Goal: Task Accomplishment & Management: Manage account settings

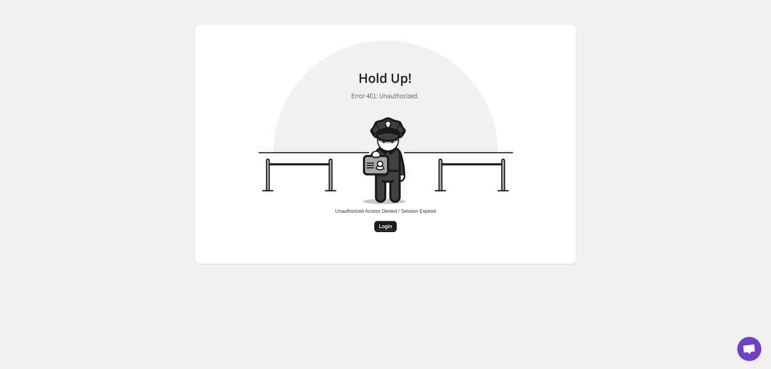
click at [387, 228] on span "Login" at bounding box center [385, 226] width 13 height 6
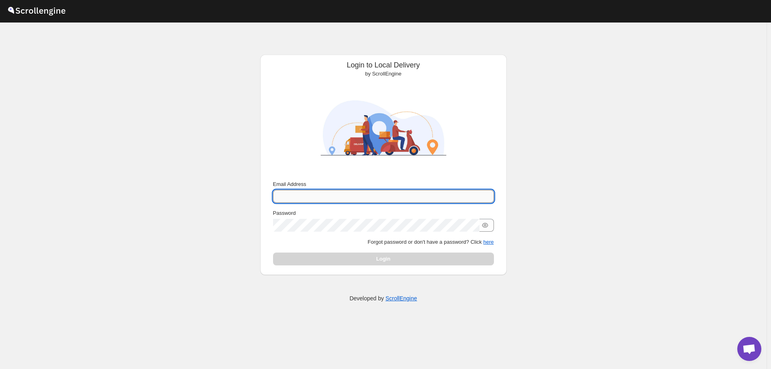
click at [346, 196] on input "Email Address" at bounding box center [383, 196] width 221 height 13
paste input "pramod@3alphadataentry.com"
type input "pramod@3alphadataentry.com"
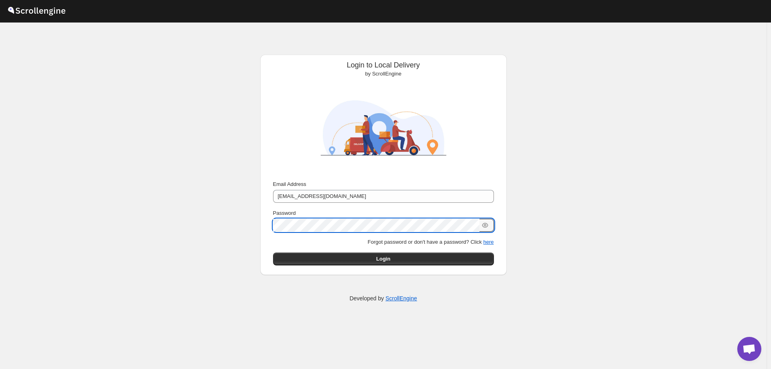
click at [547, 277] on div "Login to Local Delivery by ScrollEngine Submit Email Address pramod@3alphadatae…" at bounding box center [383, 195] width 766 height 346
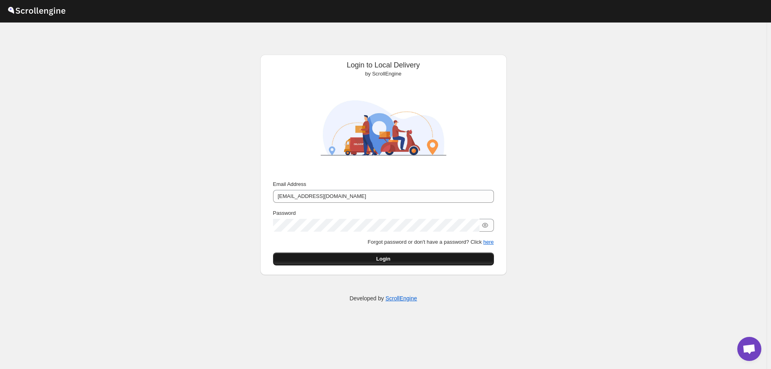
click at [399, 256] on button "Login" at bounding box center [383, 258] width 221 height 13
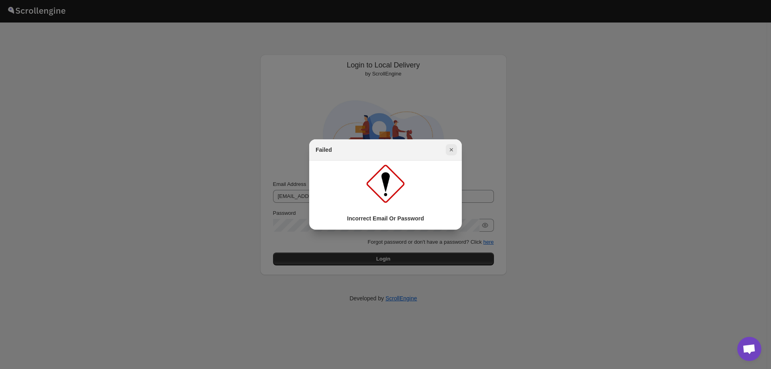
click at [454, 148] on icon "Close" at bounding box center [451, 150] width 8 height 8
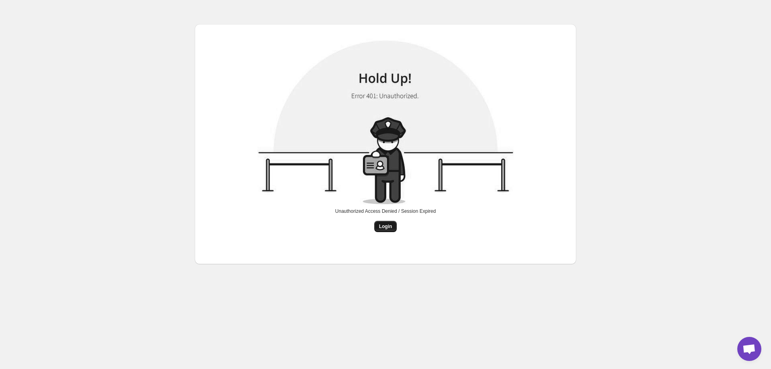
click at [384, 228] on span "Login" at bounding box center [385, 226] width 13 height 6
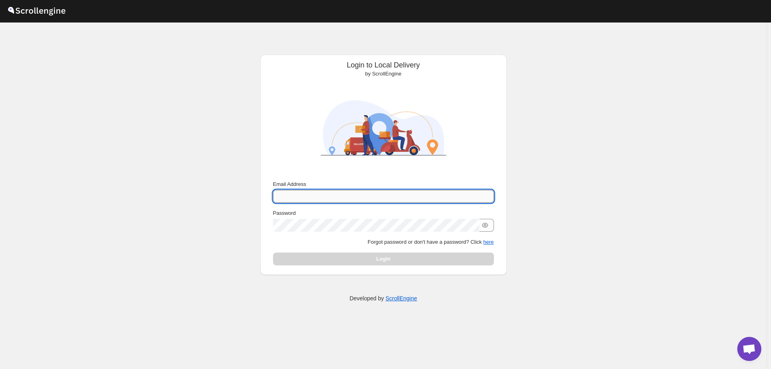
click at [333, 196] on input "Email Address" at bounding box center [383, 196] width 221 height 13
type input "office@thevendors.net"
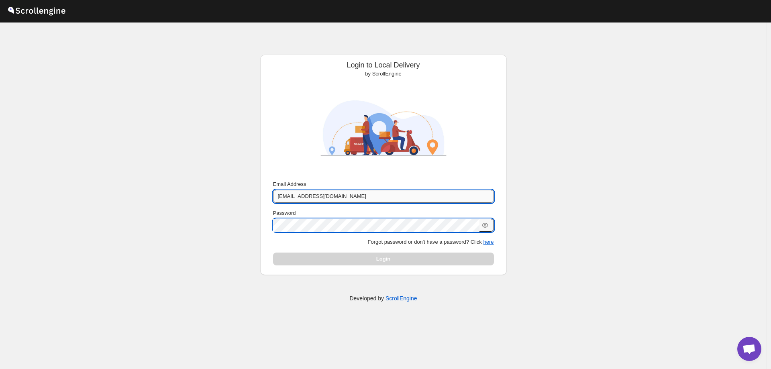
click at [348, 195] on input "office@thevendors.net" at bounding box center [383, 196] width 221 height 13
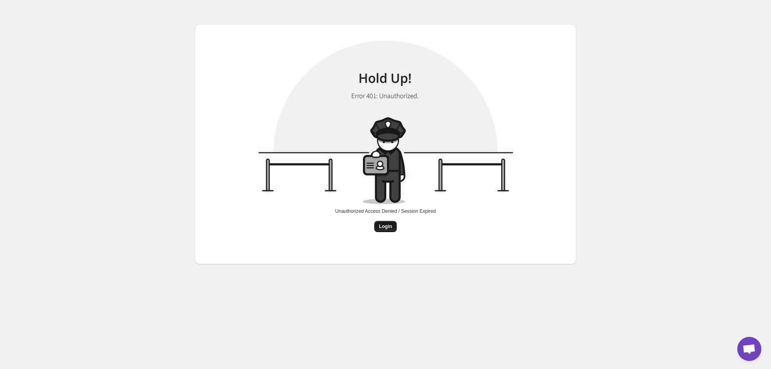
click at [391, 227] on span "Login" at bounding box center [385, 226] width 13 height 6
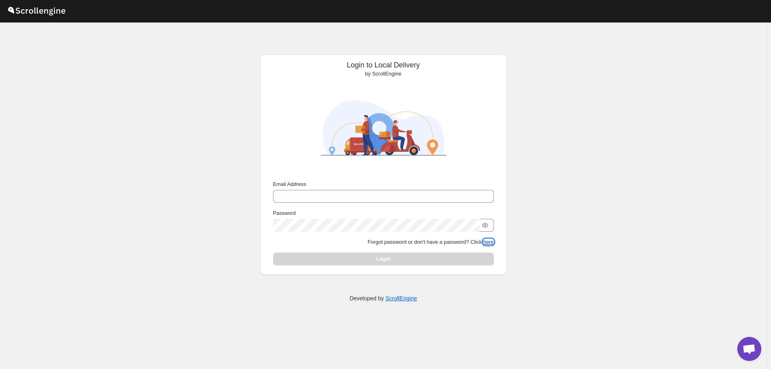
click at [490, 242] on button "here" at bounding box center [488, 242] width 10 height 6
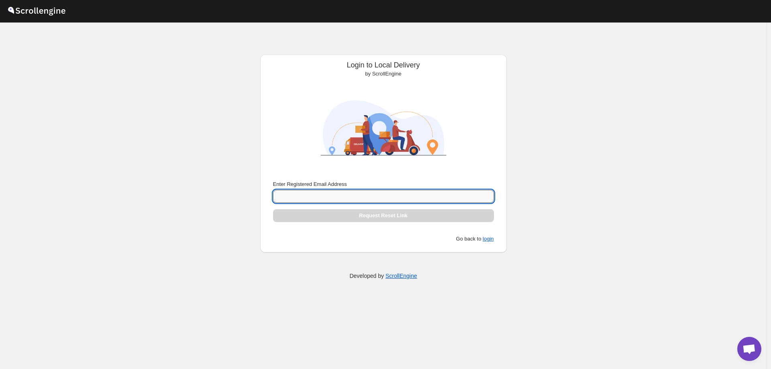
click at [309, 195] on input "Enter Registered Email Address" at bounding box center [383, 196] width 221 height 13
click at [297, 311] on div "Login to Local Delivery by ScrollEngine Submit Enter Registered Email Address R…" at bounding box center [383, 195] width 766 height 346
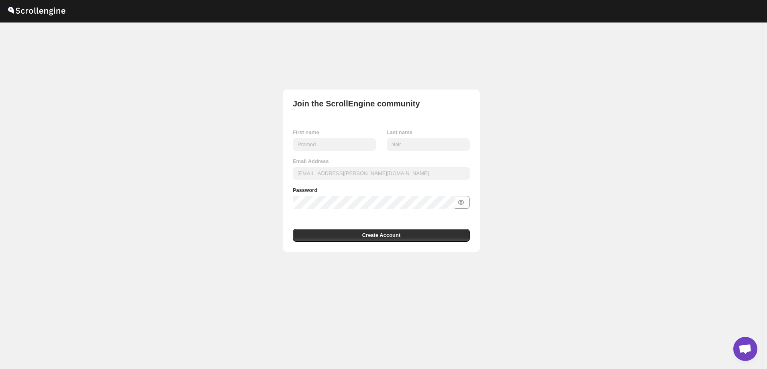
drag, startPoint x: 171, startPoint y: 201, endPoint x: 250, endPoint y: 200, distance: 79.9
click at [171, 201] on div "Join the ScrollEngine community First name [PERSON_NAME] Last name [PERSON_NAME…" at bounding box center [381, 205] width 762 height 366
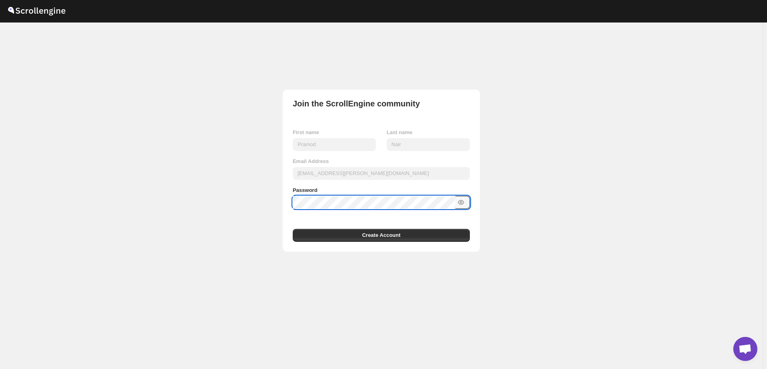
click at [539, 255] on div "Join the ScrollEngine community First name Pramod Last name Nair Email Address …" at bounding box center [381, 205] width 762 height 366
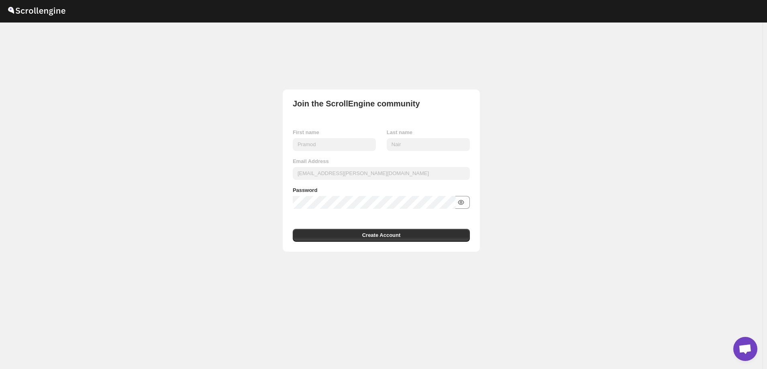
click at [464, 204] on icon "button" at bounding box center [461, 202] width 8 height 8
click at [385, 237] on span "Create Account" at bounding box center [381, 235] width 39 height 8
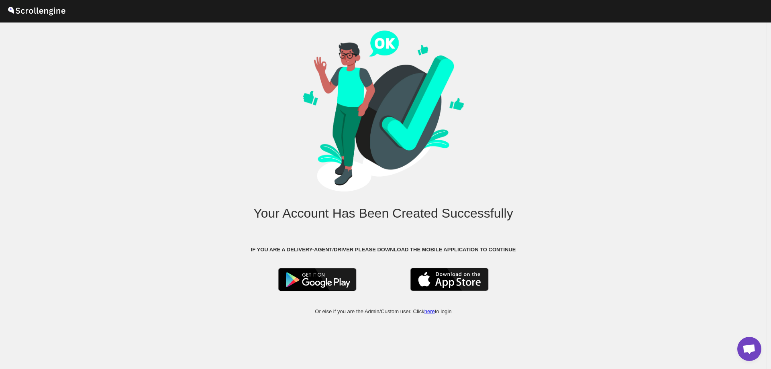
click at [662, 138] on div "Your Account Has Been Created Successfully IF YOU ARE A DELIVERY-AGENT/DRIVER P…" at bounding box center [383, 195] width 766 height 346
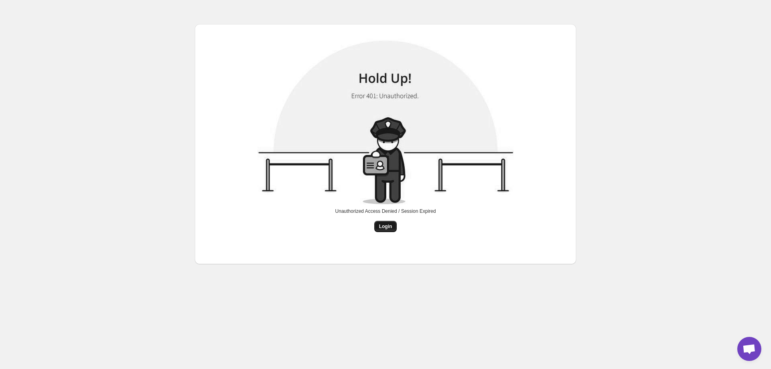
click at [386, 227] on span "Login" at bounding box center [385, 226] width 13 height 6
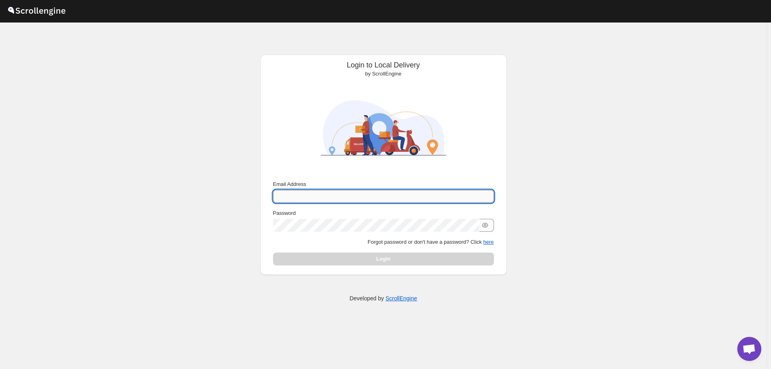
click at [313, 197] on input "Email Address" at bounding box center [383, 196] width 221 height 13
type input "gautam.vaniya@gmail.com"
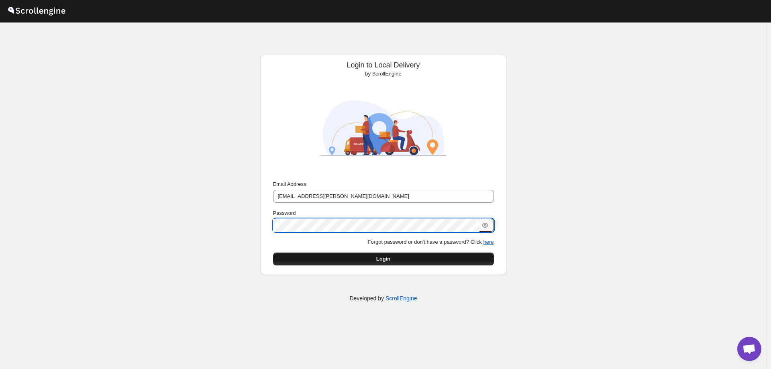
click at [465, 260] on button "Login" at bounding box center [383, 258] width 221 height 13
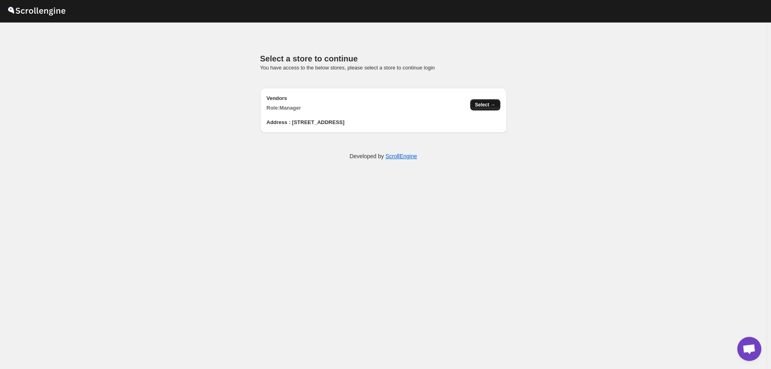
click at [491, 104] on span "Select →" at bounding box center [485, 105] width 20 height 6
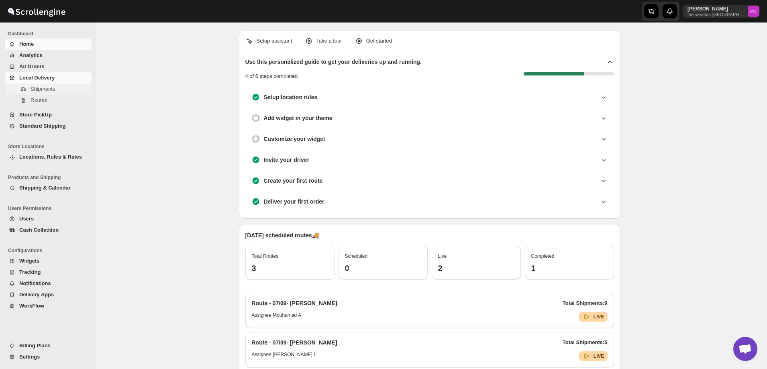
click at [43, 88] on span "Shipments" at bounding box center [43, 89] width 24 height 6
click at [40, 92] on span "Shipments" at bounding box center [60, 89] width 59 height 8
